Goal: Navigation & Orientation: Find specific page/section

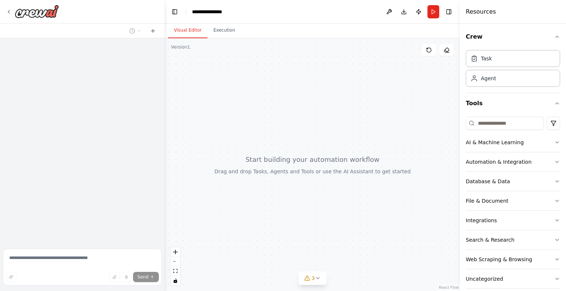
scroll to position [501, 0]
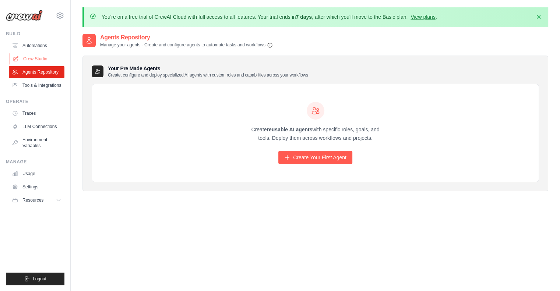
click at [38, 59] on link "Crew Studio" at bounding box center [38, 59] width 56 height 12
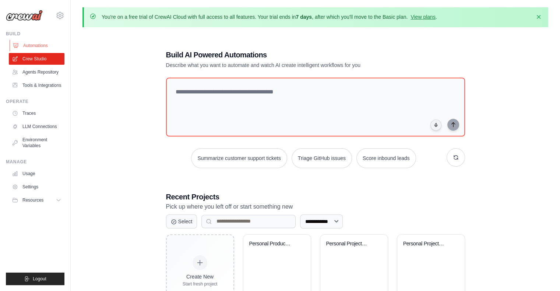
click at [37, 49] on link "Automations" at bounding box center [38, 46] width 56 height 12
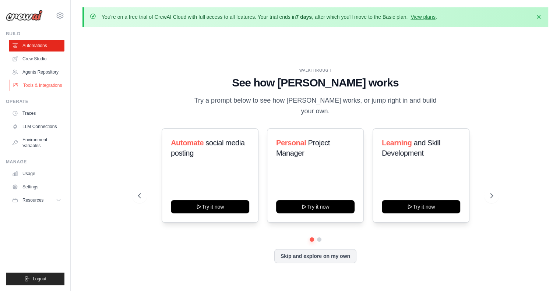
click at [42, 89] on link "Tools & Integrations" at bounding box center [38, 86] width 56 height 12
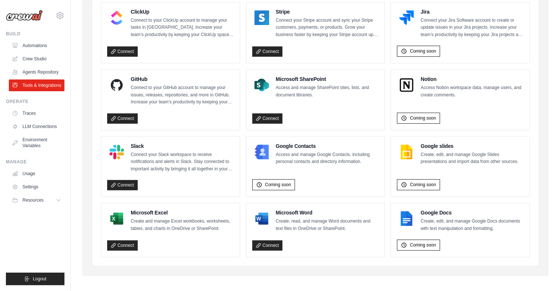
scroll to position [443, 0]
click at [31, 115] on link "Traces" at bounding box center [38, 114] width 56 height 12
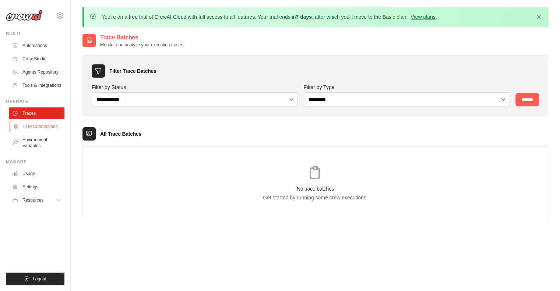
click at [44, 128] on link "LLM Connections" at bounding box center [38, 127] width 56 height 12
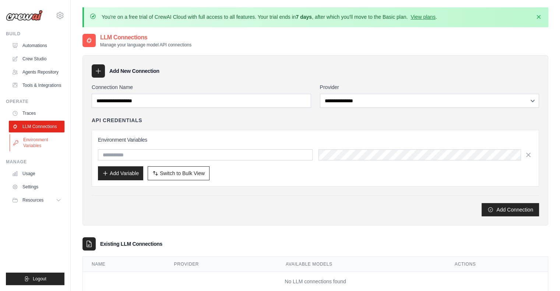
click at [46, 140] on link "Environment Variables" at bounding box center [38, 143] width 56 height 18
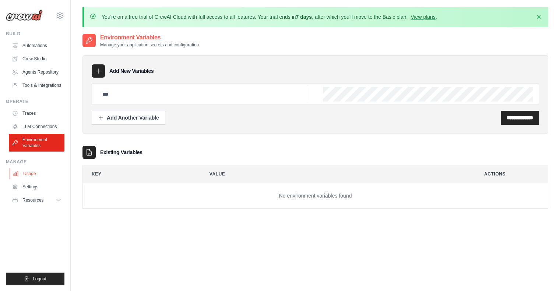
click at [42, 174] on link "Usage" at bounding box center [38, 174] width 56 height 12
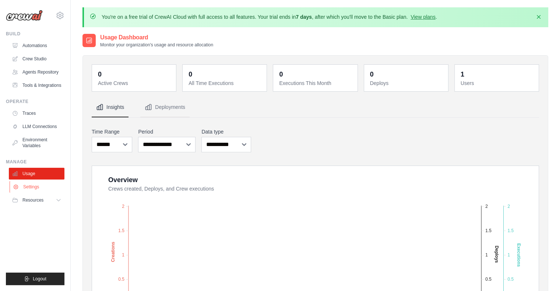
click at [41, 183] on link "Settings" at bounding box center [38, 187] width 56 height 12
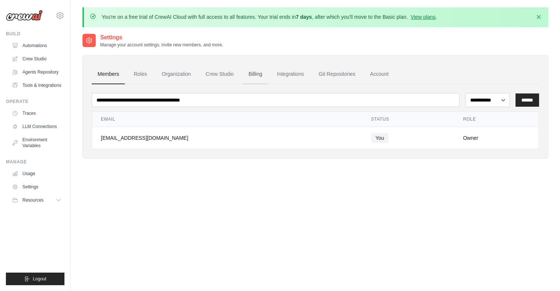
click at [247, 66] on link "Billing" at bounding box center [255, 74] width 25 height 20
click at [256, 69] on link "Billing" at bounding box center [255, 74] width 25 height 20
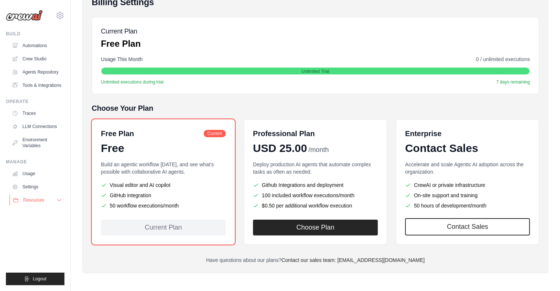
click at [45, 199] on button "Resources" at bounding box center [38, 201] width 56 height 12
click at [41, 215] on span "Documentation" at bounding box center [41, 213] width 30 height 6
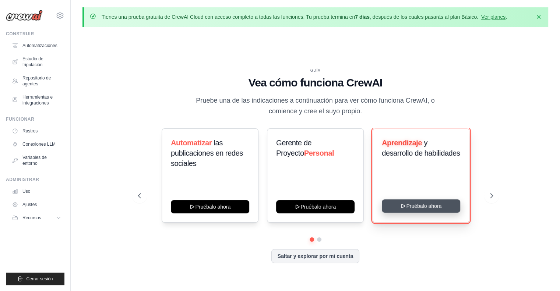
click at [414, 210] on button "Pruébalo ahora" at bounding box center [421, 206] width 78 height 13
